Goal: Task Accomplishment & Management: Use online tool/utility

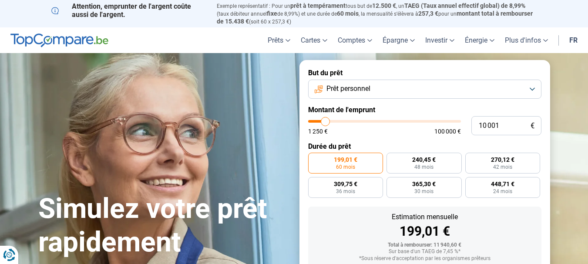
type input "11 500"
type input "11500"
type input "11 750"
type input "11750"
type input "12 000"
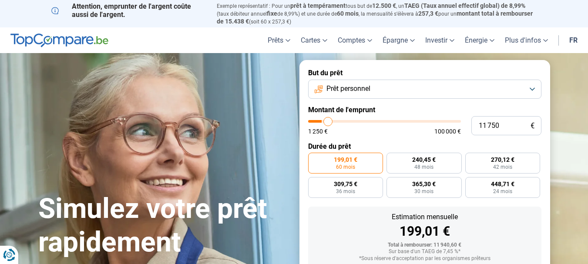
type input "12000"
type input "12 500"
type input "12500"
type input "13 000"
type input "13000"
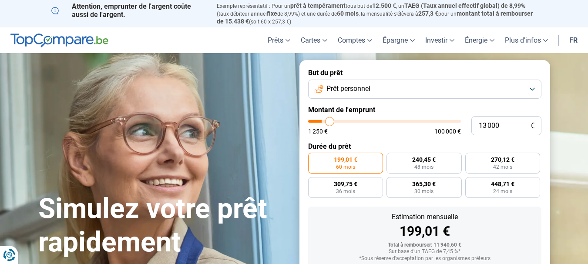
type input "13 250"
type input "13250"
type input "13 500"
type input "13500"
type input "14 000"
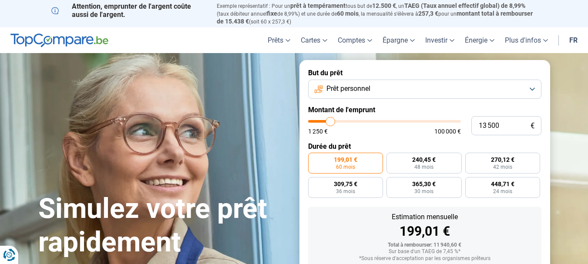
type input "14000"
type input "14 250"
type input "14250"
type input "14 500"
type input "14500"
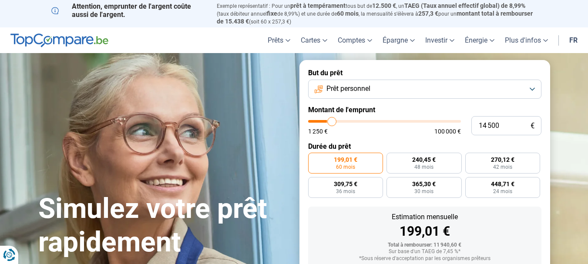
type input "14 750"
type input "14750"
type input "15 500"
type input "15500"
type input "15 750"
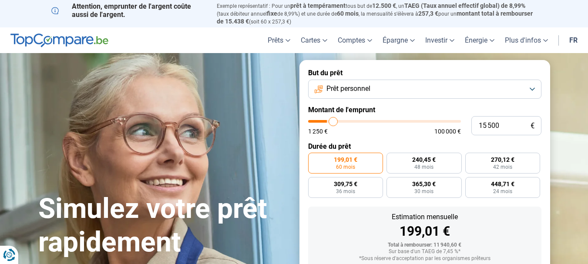
type input "15750"
type input "16 000"
type input "16000"
type input "16 500"
type input "16500"
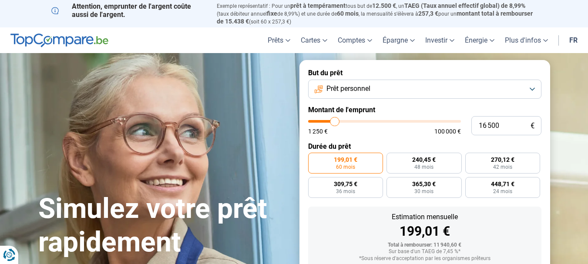
type input "17 250"
type input "17250"
type input "17 750"
type input "17750"
type input "18 500"
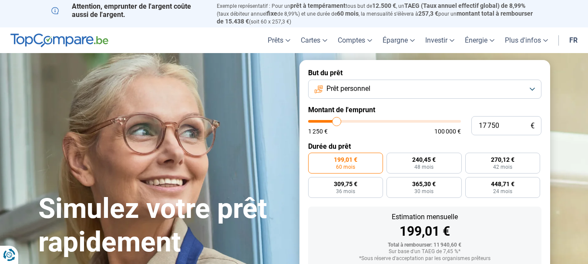
type input "18500"
type input "19 000"
type input "19000"
type input "19 250"
type input "19250"
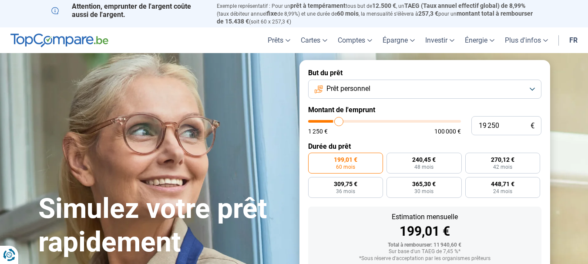
type input "20 000"
type input "20000"
type input "21 500"
type input "21500"
type input "22 000"
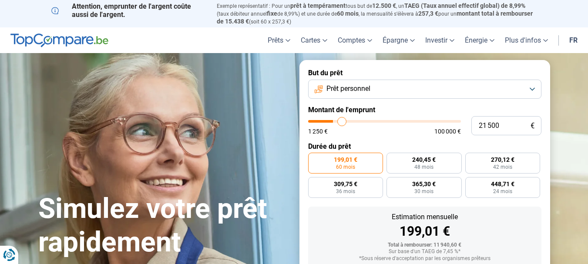
type input "22000"
type input "23 000"
type input "23000"
type input "23 500"
type input "23500"
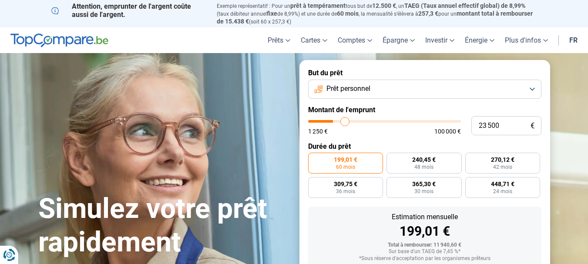
type input "24 250"
type input "24250"
type input "24 750"
type input "24750"
type input "25 250"
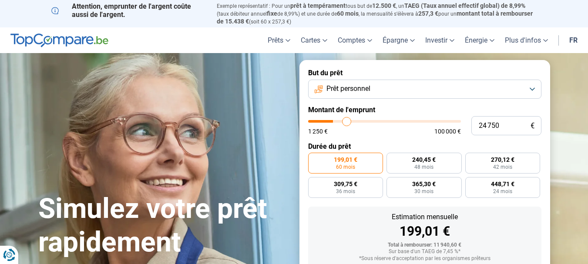
type input "25250"
type input "25 750"
type input "25750"
type input "26 500"
type input "26500"
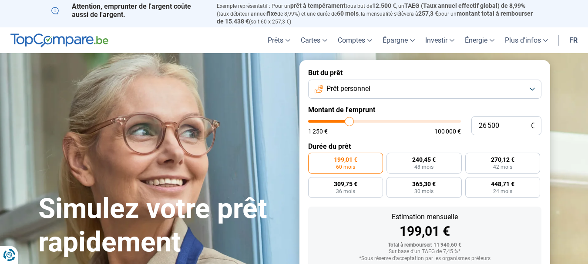
type input "27 500"
type input "27500"
type input "27 750"
type input "27750"
type input "28 250"
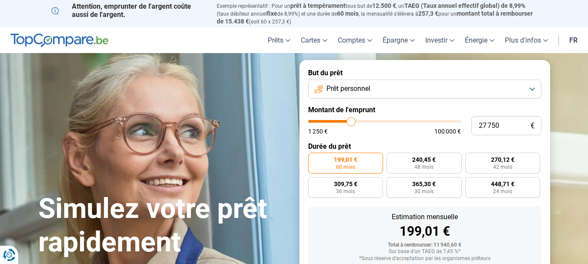
type input "28250"
type input "29 250"
type input "29250"
type input "29 500"
type input "29500"
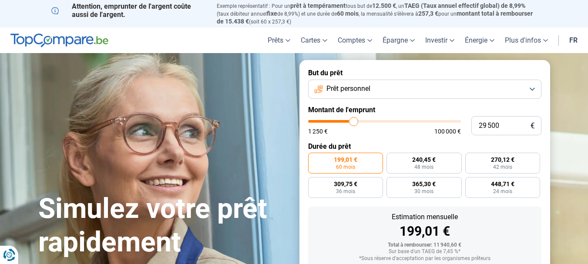
type input "29 750"
type input "29750"
type input "30 250"
type input "30250"
type input "30 500"
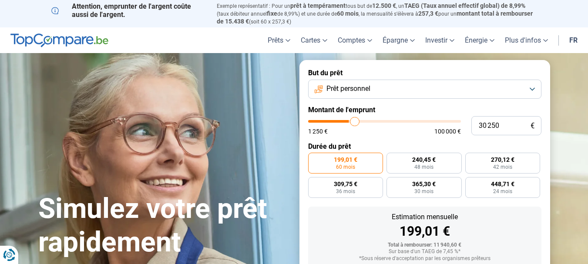
type input "30500"
type input "30 750"
type input "30750"
type input "31 250"
type input "31250"
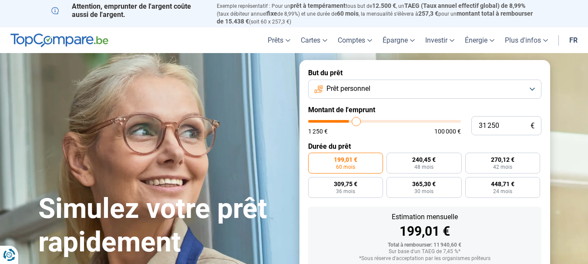
type input "31 750"
type input "31750"
type input "32 000"
type input "32000"
type input "32 250"
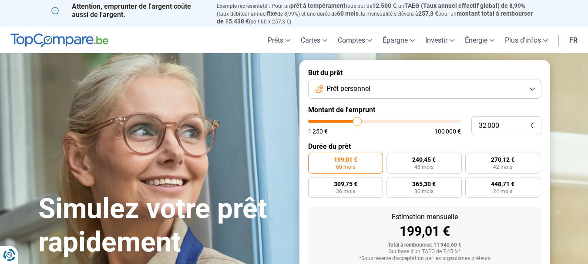
type input "32250"
type input "32 500"
type input "32500"
type input "32 750"
type input "32750"
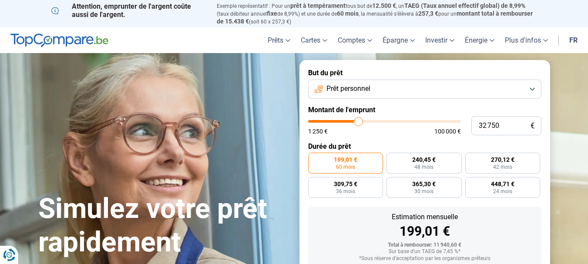
type input "33 250"
type input "33250"
type input "34 000"
type input "34000"
type input "34 250"
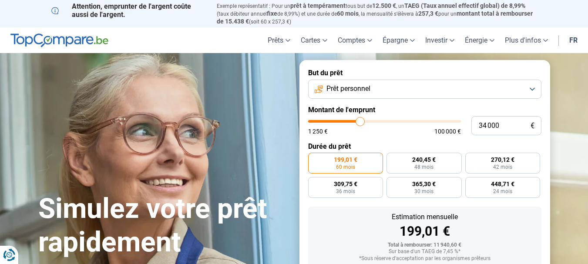
type input "34250"
type input "34 750"
type input "34750"
type input "35 250"
type input "35250"
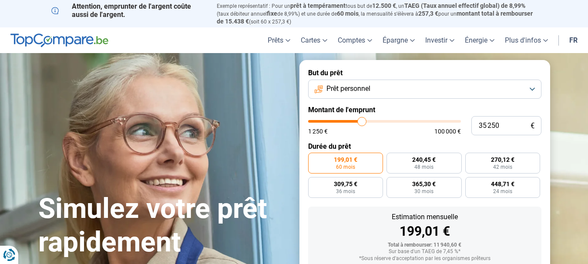
type input "35 500"
type input "35500"
type input "36 500"
type input "36500"
type input "37 000"
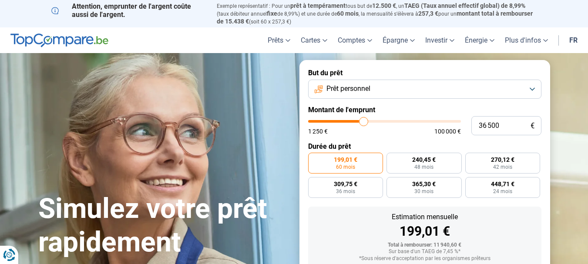
type input "37000"
type input "37 250"
type input "37250"
type input "38 000"
type input "38000"
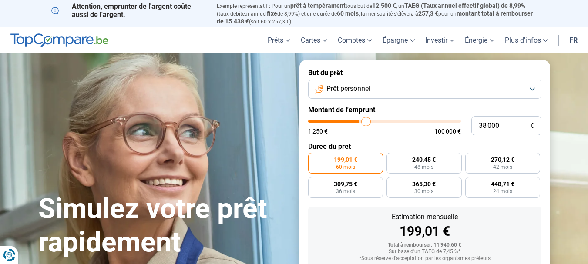
type input "38 750"
type input "38750"
type input "39 250"
type input "39250"
type input "39 500"
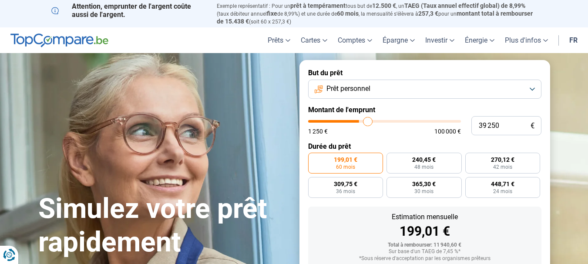
type input "39500"
type input "39 750"
type input "39750"
type input "40 000"
type input "40000"
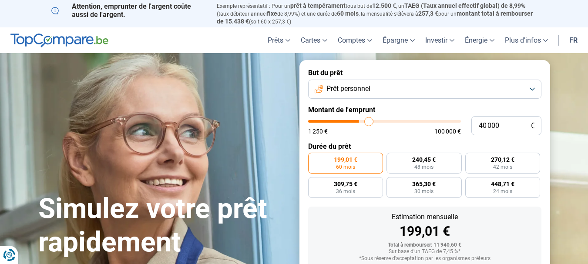
type input "40 250"
type input "40250"
type input "40 750"
type input "40750"
type input "41 250"
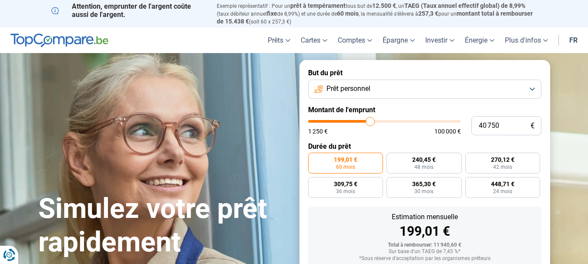
type input "41250"
type input "41 500"
type input "41500"
type input "42 000"
type input "42000"
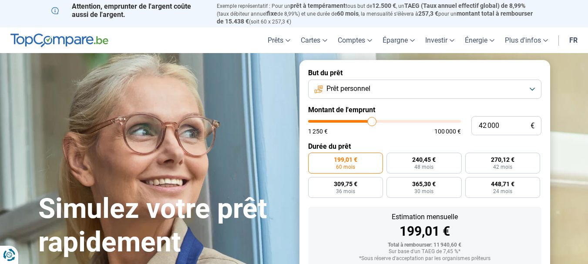
type input "42 250"
type input "42250"
type input "42 500"
type input "42500"
type input "42 750"
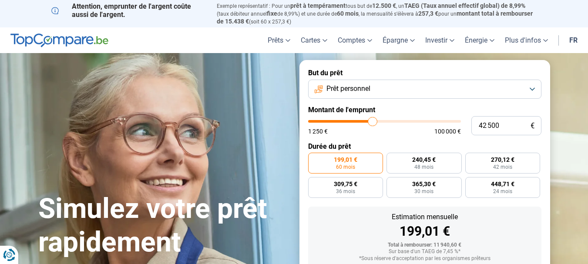
type input "42750"
type input "43 000"
type input "43000"
type input "43 750"
type input "43750"
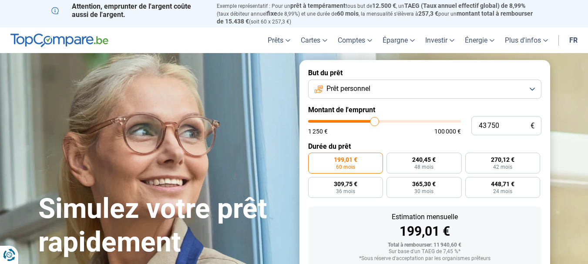
type input "44 000"
type input "44000"
type input "44 250"
type input "44250"
type input "44 500"
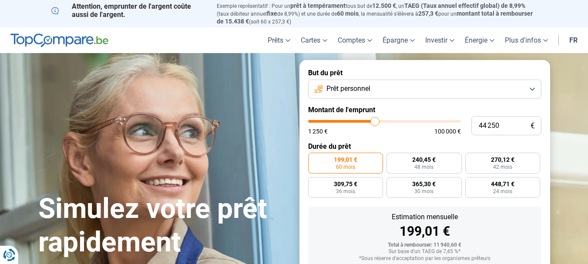
type input "44500"
type input "45 000"
type input "45000"
type input "45 250"
type input "45250"
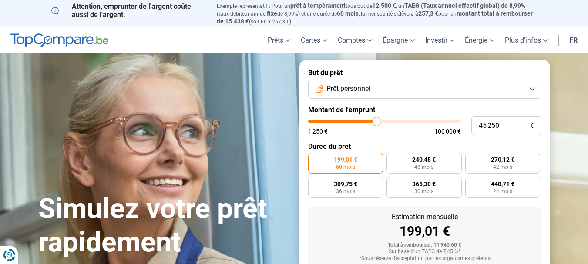
type input "45 500"
type input "45500"
type input "46 000"
type input "46000"
type input "46 500"
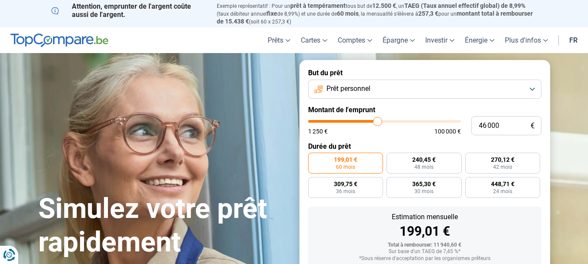
type input "46500"
type input "46 750"
type input "46750"
type input "47 000"
type input "47000"
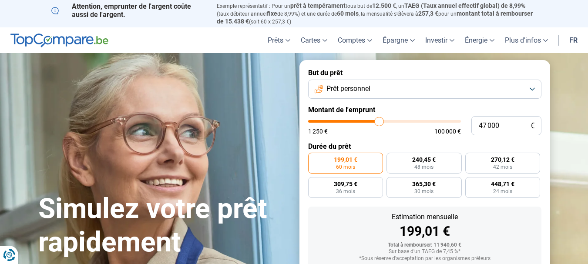
type input "47 250"
type input "47250"
type input "47 500"
type input "47500"
type input "48 000"
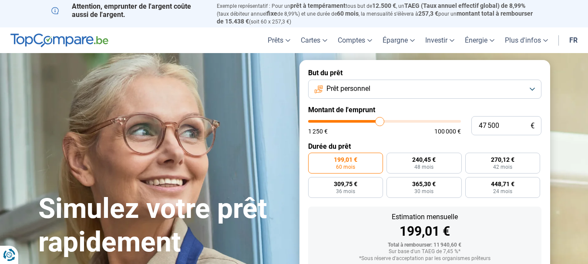
type input "48000"
type input "48 250"
type input "48250"
type input "48 750"
type input "48750"
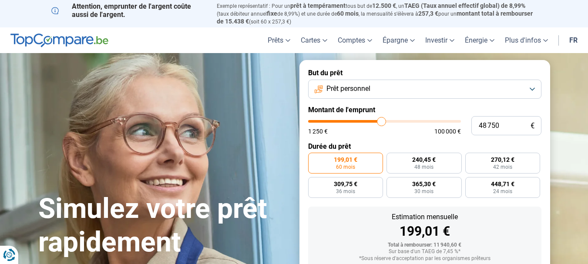
type input "49 000"
type input "49000"
type input "49 500"
type input "49500"
type input "49 000"
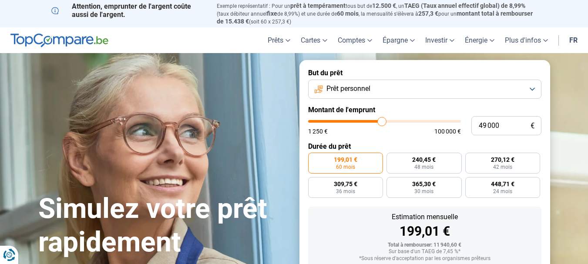
drag, startPoint x: 327, startPoint y: 124, endPoint x: 382, endPoint y: 119, distance: 55.0
type input "49000"
click at [382, 120] on input "range" at bounding box center [384, 121] width 153 height 3
radio input "false"
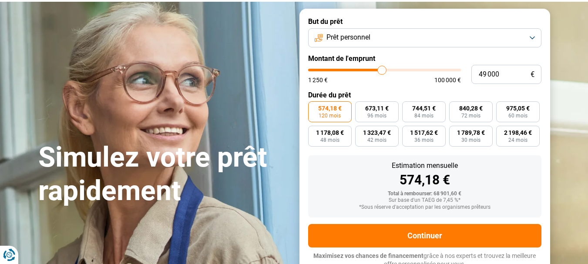
scroll to position [55, 0]
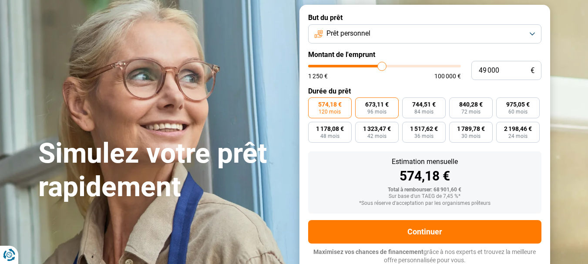
click at [375, 103] on span "673,11 €" at bounding box center [376, 104] width 23 height 6
click at [361, 103] on input "673,11 € 96 mois" at bounding box center [358, 100] width 6 height 6
radio input "true"
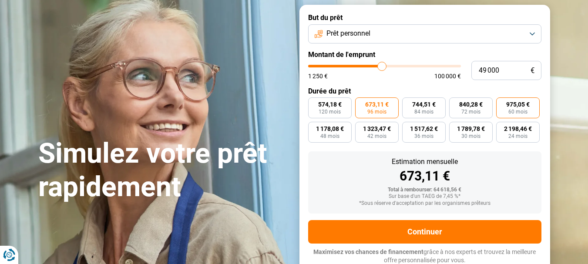
click at [511, 109] on span "60 mois" at bounding box center [517, 111] width 19 height 5
click at [501, 103] on input "975,05 € 60 mois" at bounding box center [499, 100] width 6 height 6
radio input "true"
